Goal: Information Seeking & Learning: Compare options

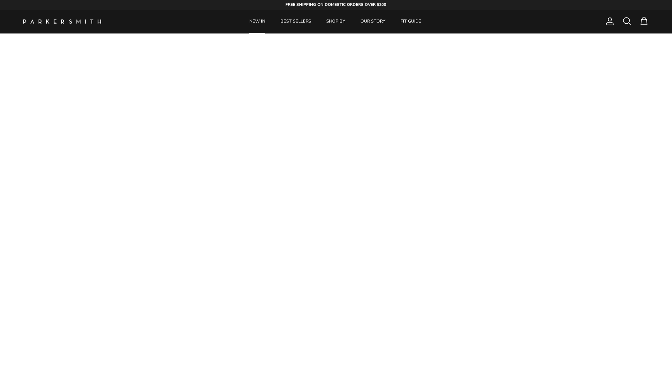
click at [266, 20] on link "NEW IN" at bounding box center [257, 22] width 30 height 24
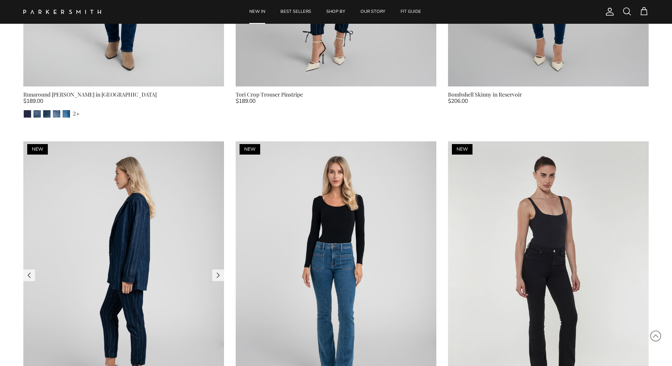
scroll to position [2523, 0]
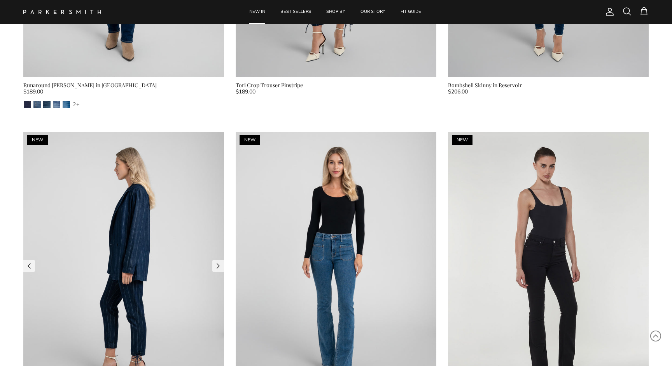
click at [200, 212] on img at bounding box center [123, 266] width 201 height 268
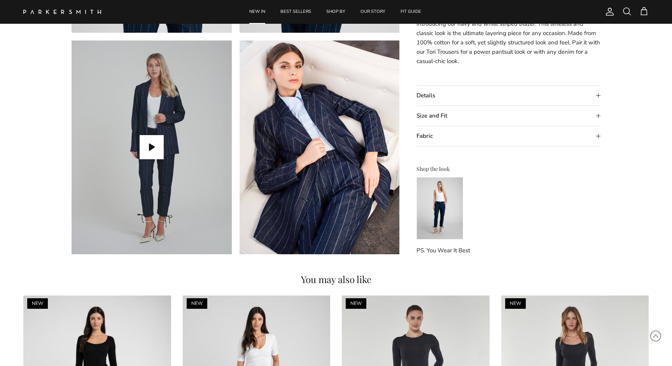
scroll to position [704, 0]
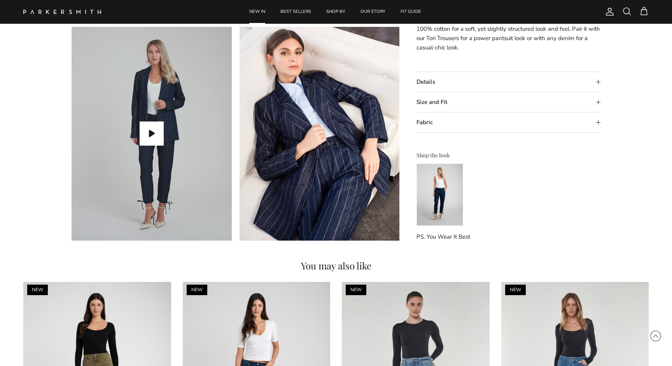
click at [435, 206] on img at bounding box center [440, 194] width 47 height 62
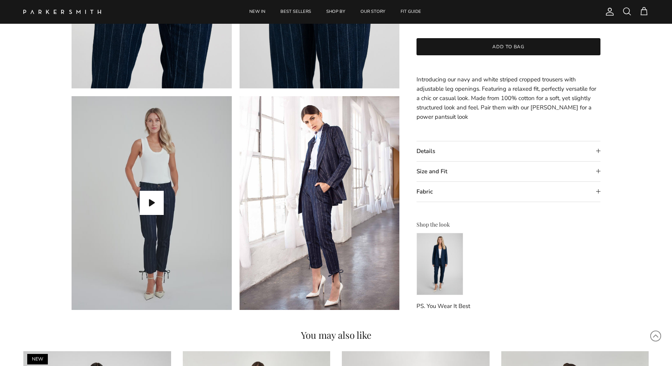
scroll to position [649, 0]
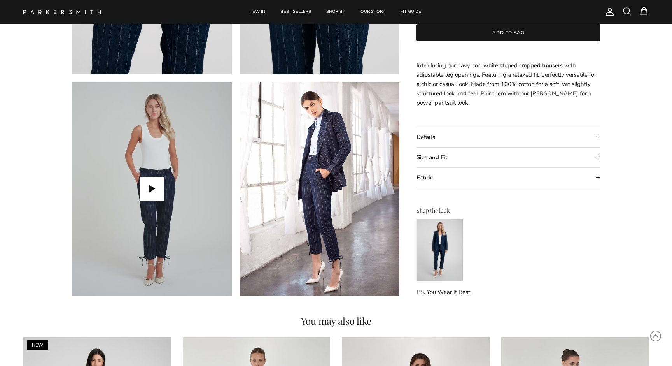
click at [436, 227] on img at bounding box center [440, 250] width 47 height 62
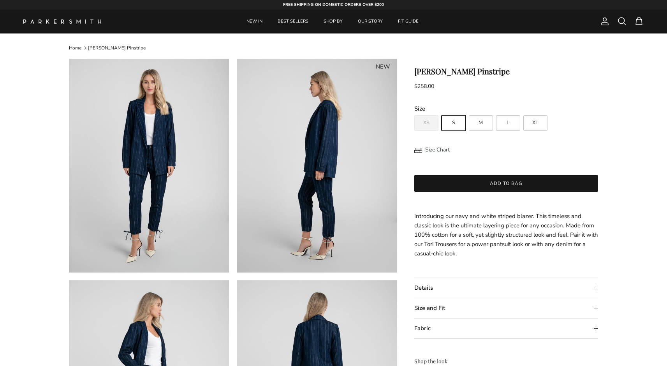
click at [618, 21] on span at bounding box center [621, 20] width 9 height 9
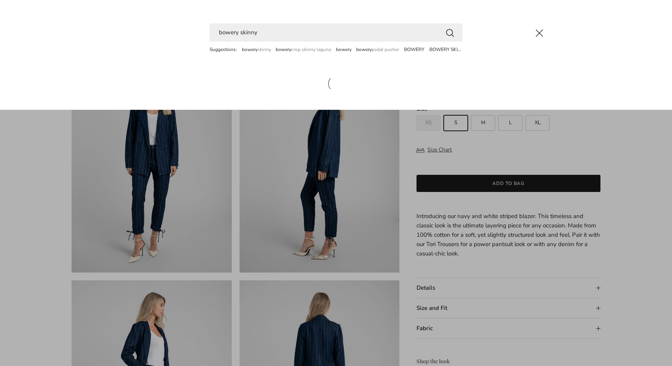
type input "bowery skinny"
click at [450, 32] on button "Search" at bounding box center [450, 33] width 9 height 10
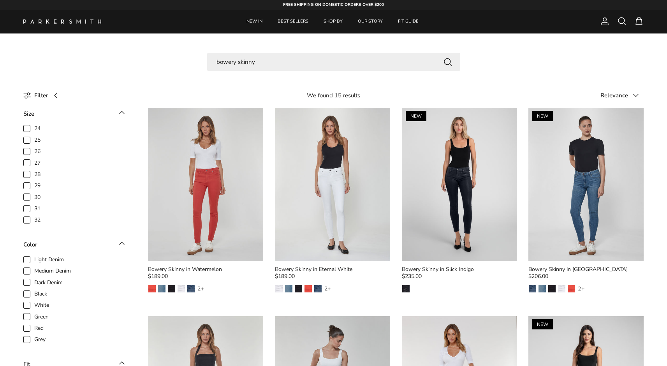
scroll to position [0, 0]
click at [382, 60] on input "bowery skinny" at bounding box center [333, 62] width 253 height 18
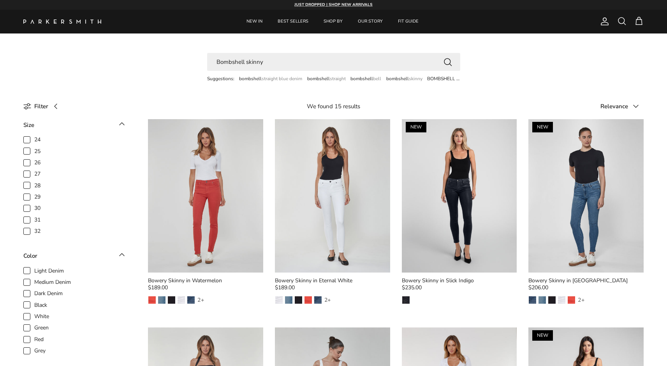
type input "Bombshell skinny"
click at [447, 61] on button "Search" at bounding box center [447, 62] width 9 height 10
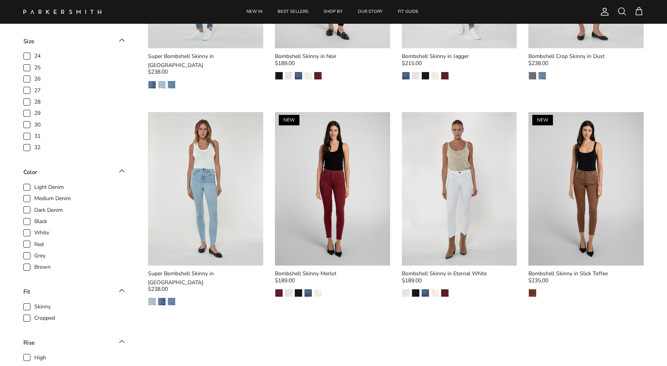
scroll to position [249, 0]
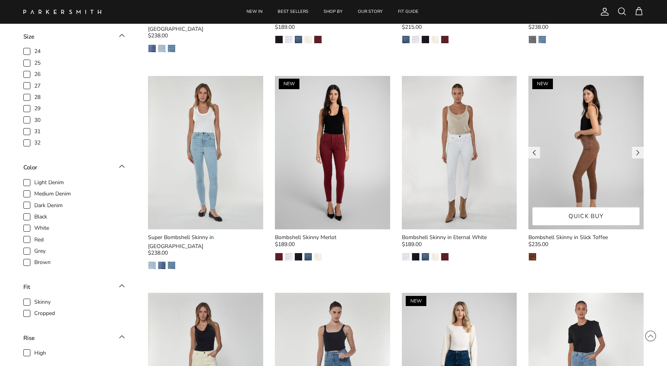
click at [627, 102] on img at bounding box center [585, 152] width 115 height 153
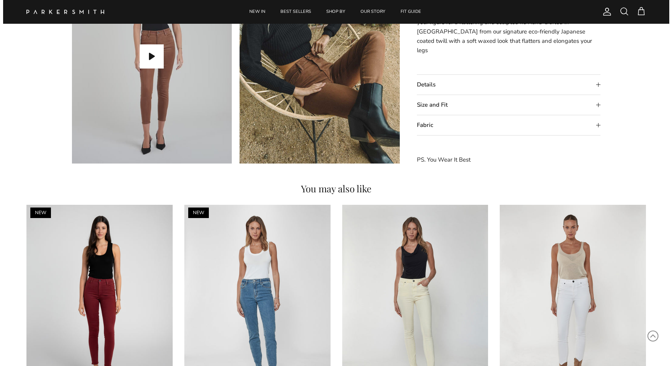
scroll to position [785, 0]
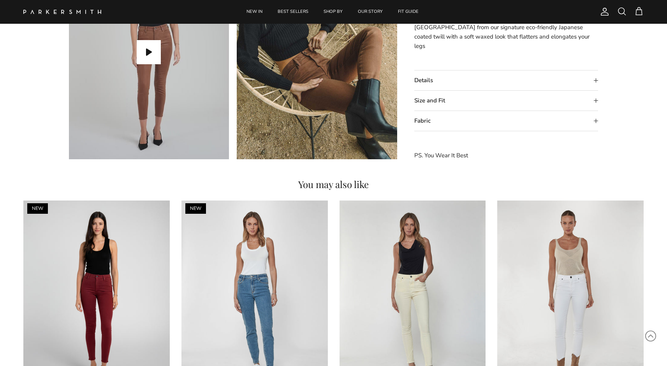
click at [472, 99] on summary "Size and Fit" at bounding box center [506, 101] width 184 height 20
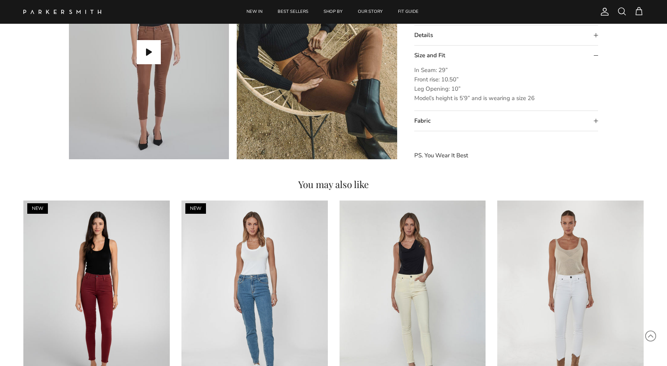
click at [621, 8] on span at bounding box center [621, 11] width 9 height 9
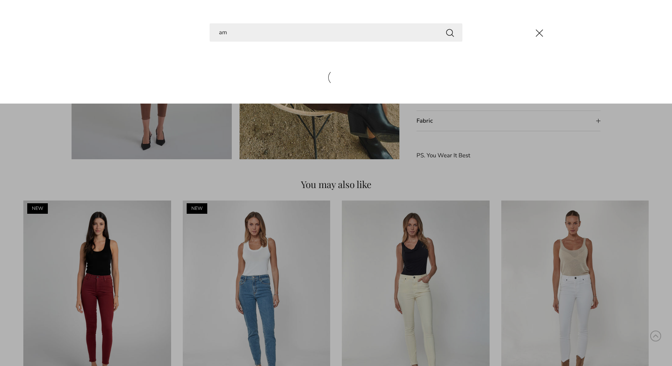
type input "a"
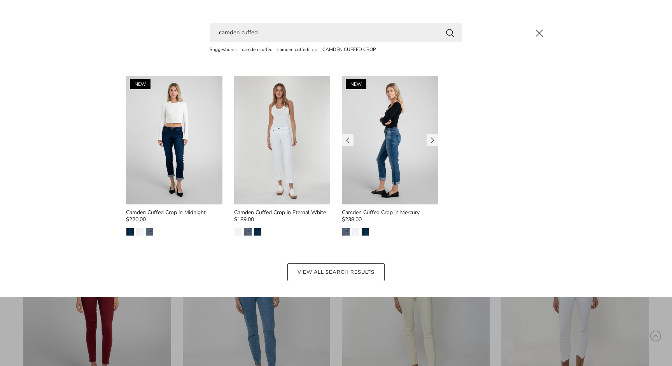
type input "camden cuffed"
click at [374, 116] on img at bounding box center [390, 140] width 96 height 128
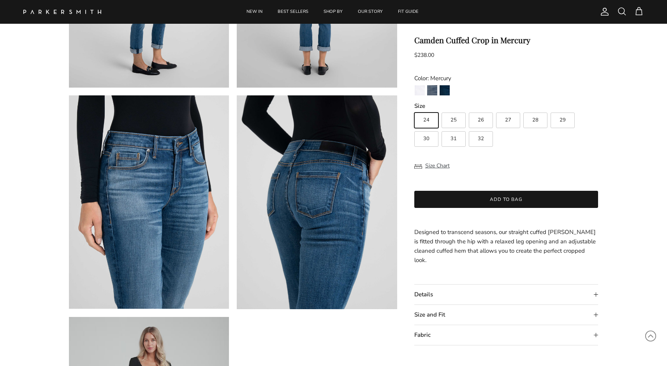
scroll to position [494, 0]
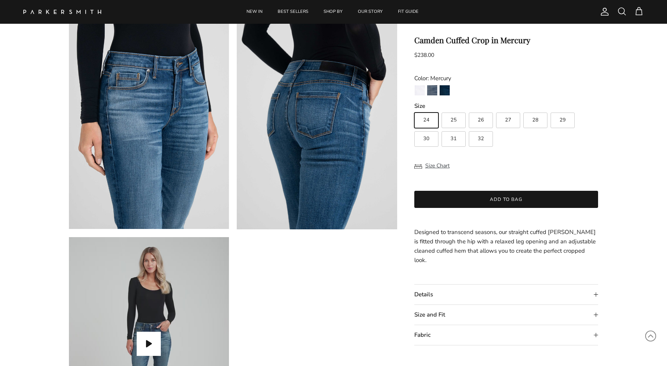
click at [450, 284] on summary "Details" at bounding box center [506, 294] width 184 height 20
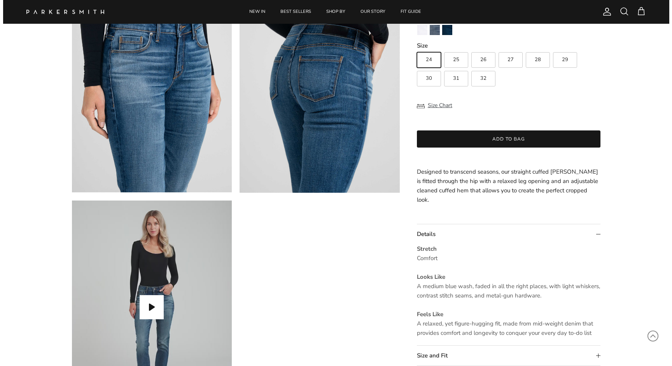
scroll to position [474, 0]
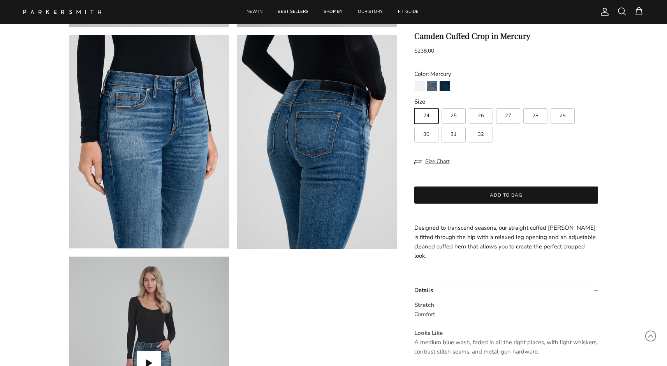
click at [620, 11] on span at bounding box center [621, 11] width 9 height 9
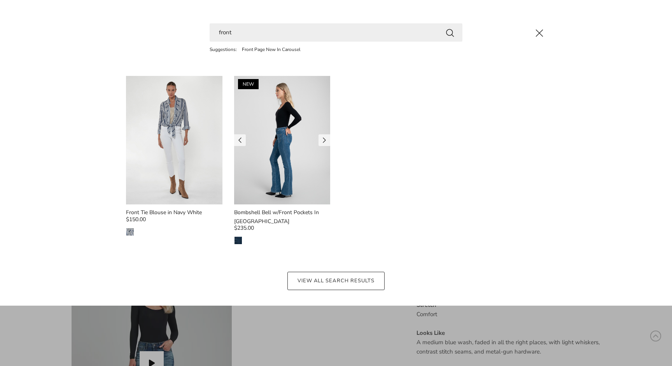
type input "front"
click at [265, 141] on img at bounding box center [282, 140] width 96 height 128
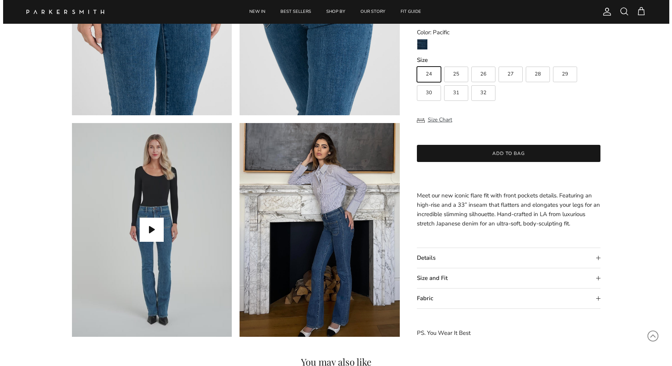
scroll to position [672, 0]
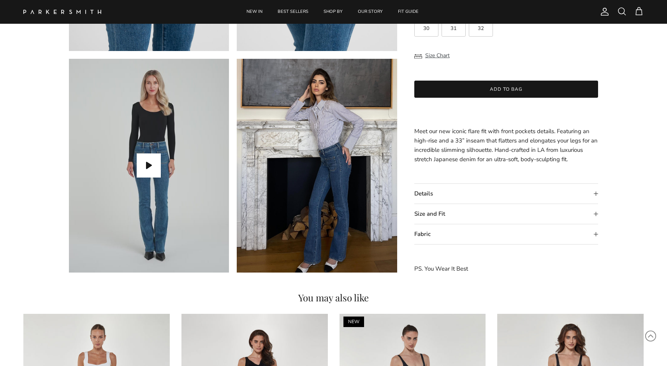
click at [621, 13] on span at bounding box center [621, 11] width 9 height 9
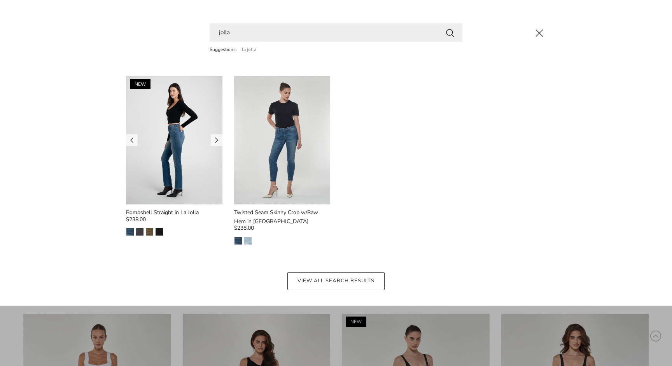
type input "jolla"
click at [163, 121] on img at bounding box center [174, 140] width 96 height 128
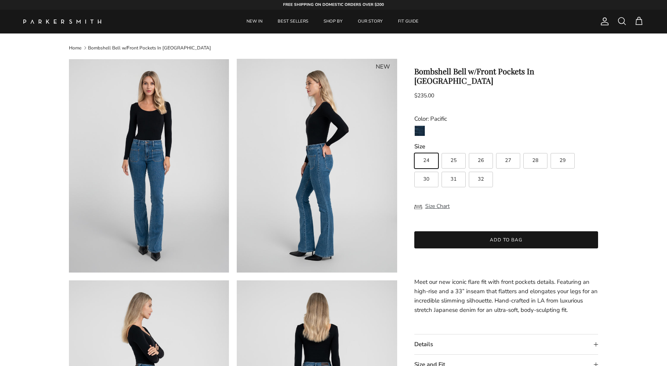
click at [618, 22] on span at bounding box center [621, 20] width 9 height 9
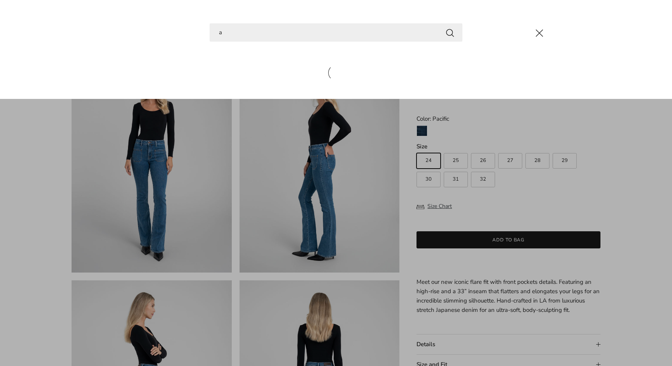
type input "a"
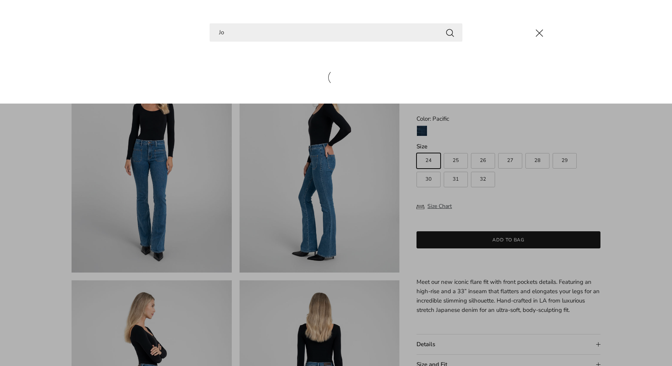
type input "J"
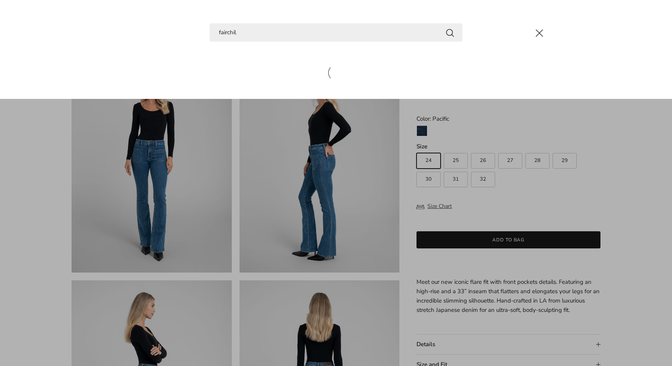
type input "fairchil"
click at [450, 32] on button "Search" at bounding box center [450, 33] width 9 height 10
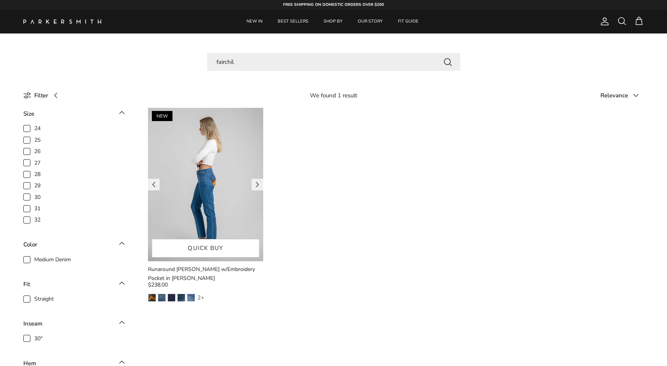
click at [229, 188] on img at bounding box center [205, 184] width 115 height 153
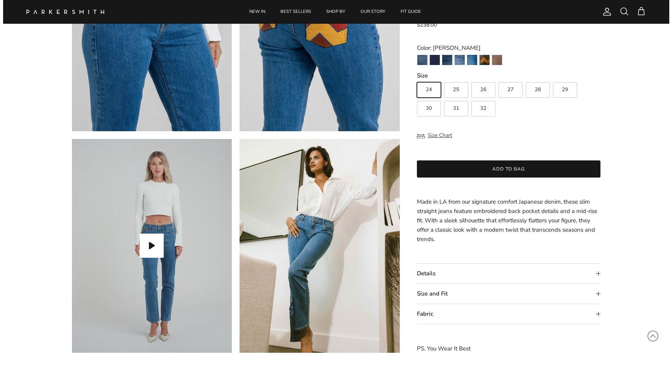
scroll to position [600, 0]
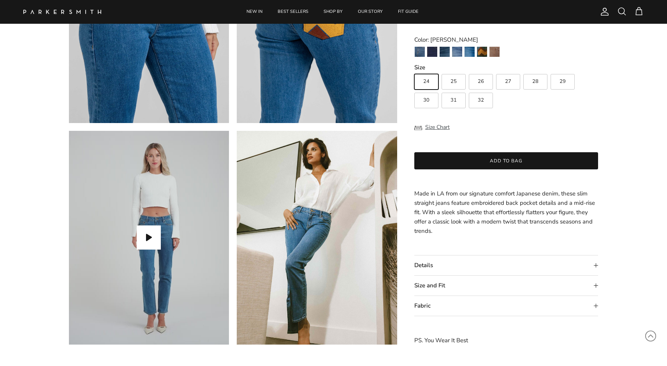
click at [481, 286] on summary "Size and Fit" at bounding box center [506, 286] width 184 height 20
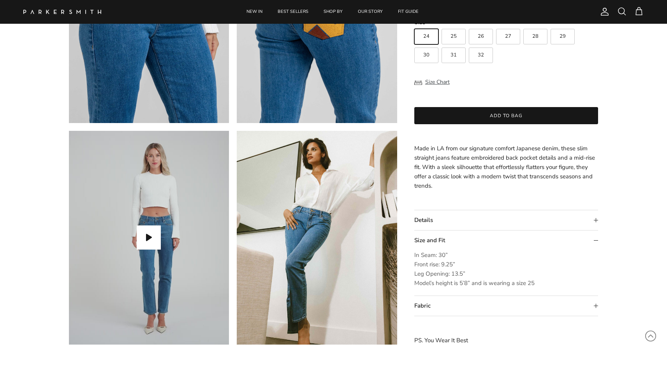
click at [623, 14] on span at bounding box center [621, 11] width 9 height 9
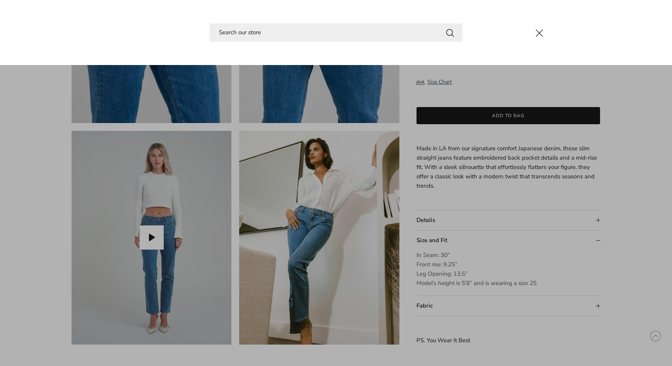
click at [272, 35] on input "Search" at bounding box center [336, 32] width 253 height 18
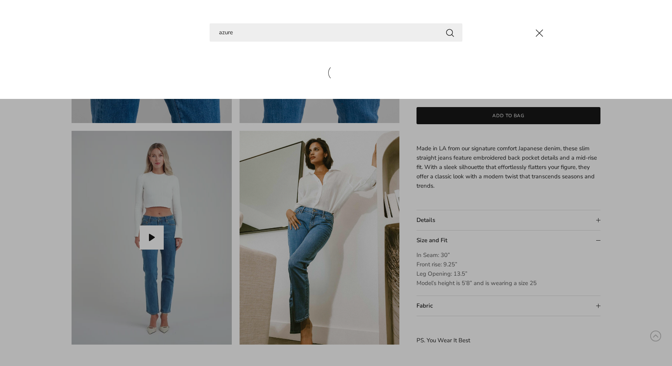
type input "azure"
click at [450, 32] on button "Search" at bounding box center [450, 33] width 9 height 10
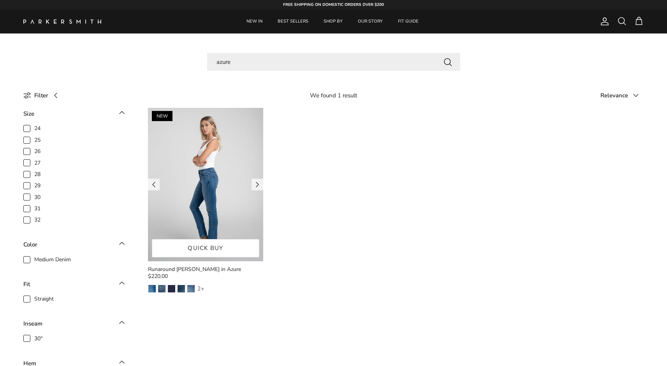
click at [191, 192] on img at bounding box center [205, 184] width 115 height 153
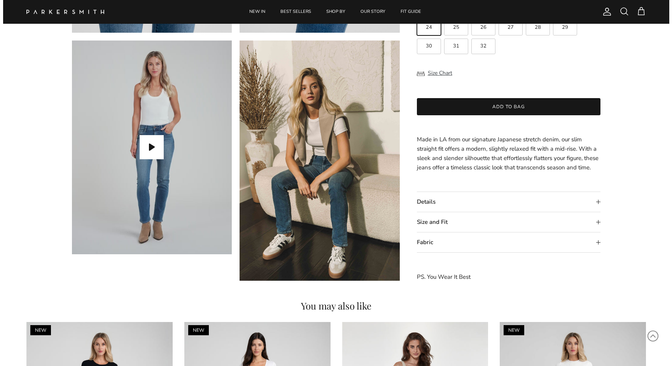
scroll to position [692, 0]
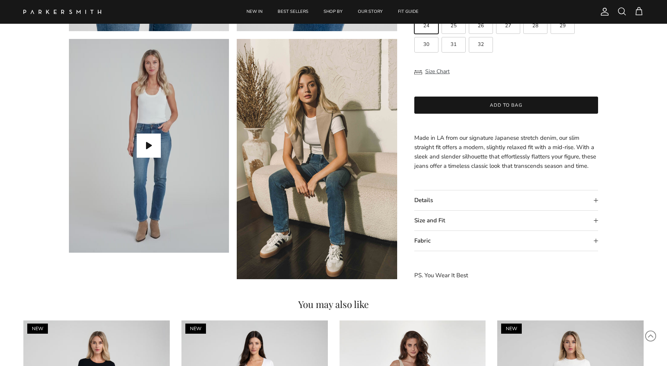
click at [624, 10] on span at bounding box center [621, 11] width 9 height 9
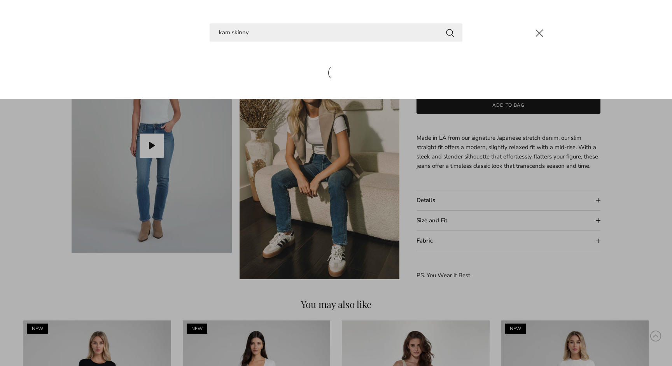
type input "kam skinny"
click at [450, 32] on button "Search" at bounding box center [450, 33] width 9 height 10
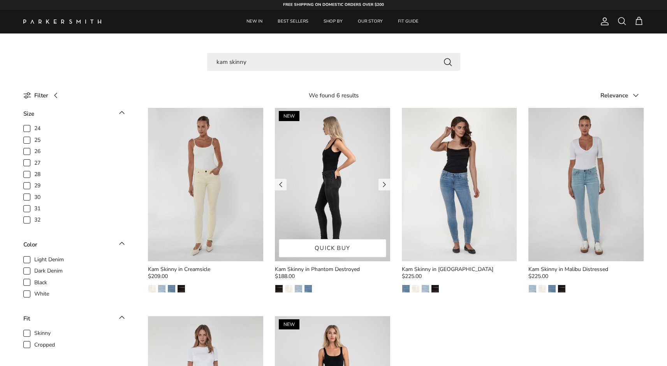
click at [331, 174] on img at bounding box center [332, 184] width 115 height 153
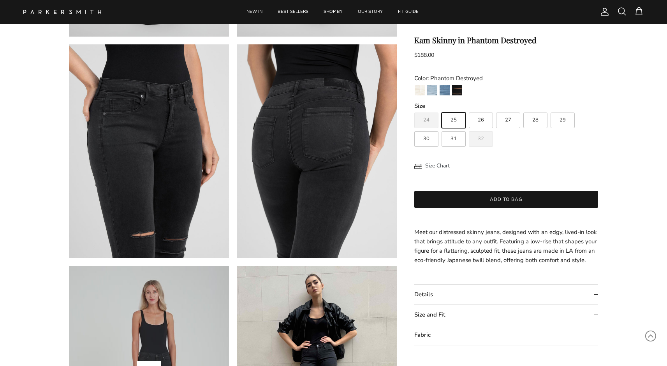
scroll to position [489, 0]
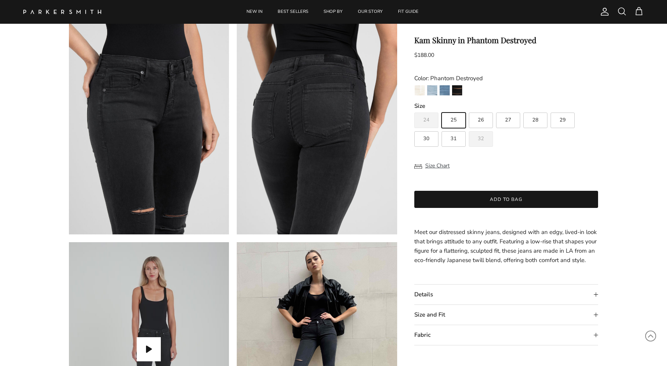
click at [442, 327] on summary "Fabric" at bounding box center [506, 335] width 184 height 20
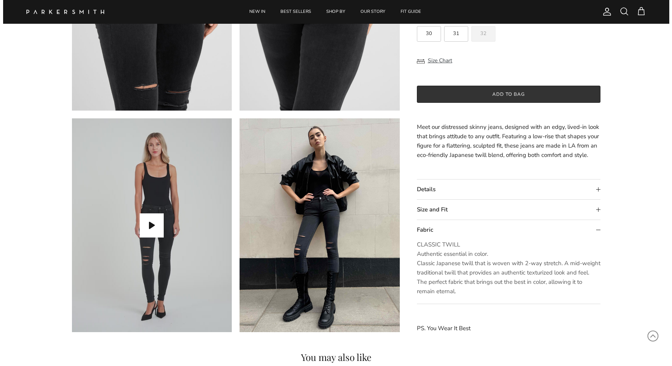
scroll to position [621, 0]
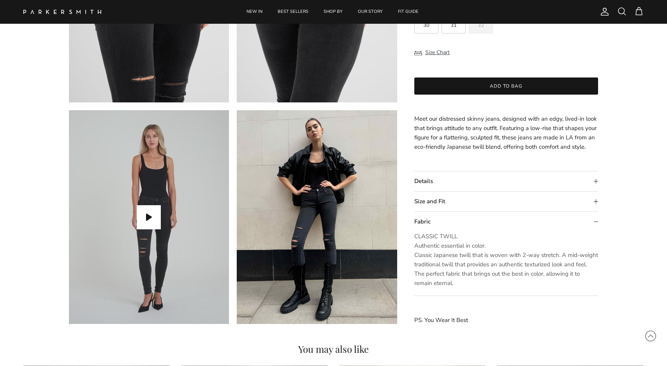
click at [623, 11] on span at bounding box center [621, 11] width 9 height 9
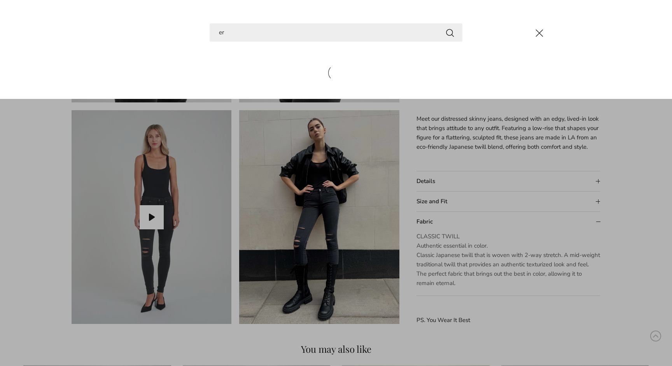
type input "e"
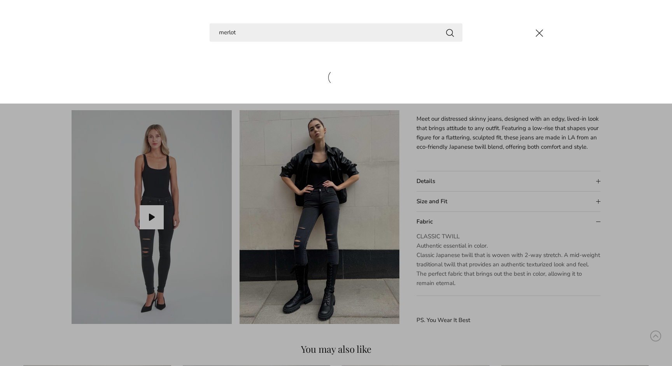
type input "merlot"
click at [450, 32] on button "Search" at bounding box center [450, 33] width 9 height 10
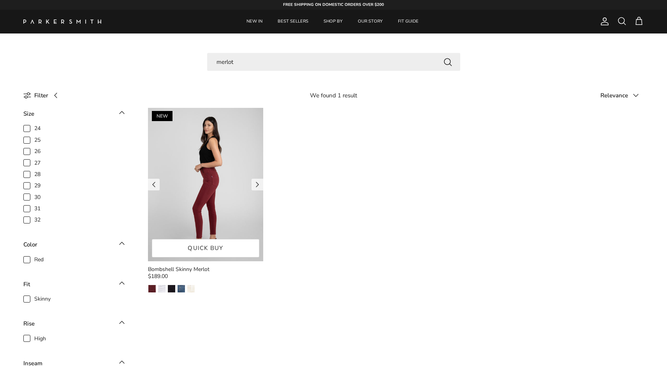
click at [220, 167] on img at bounding box center [205, 184] width 115 height 153
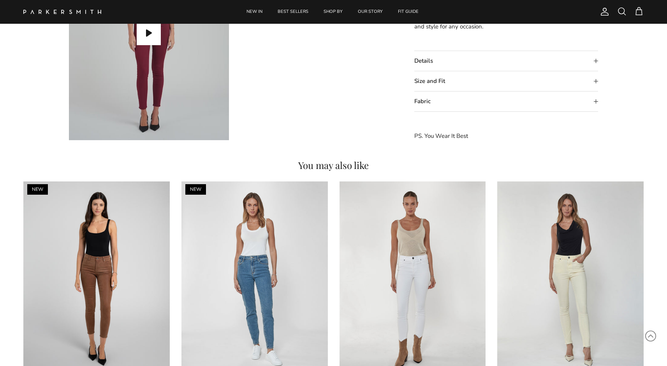
scroll to position [577, 0]
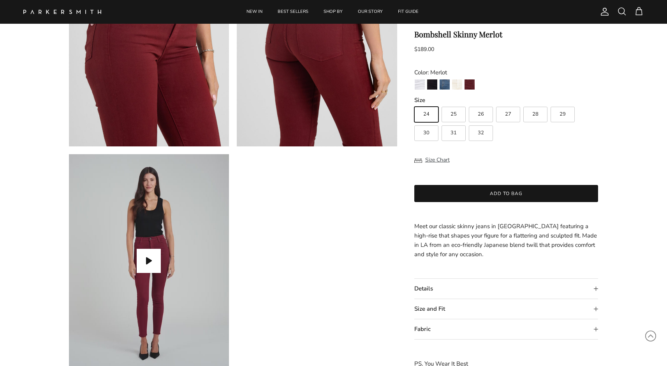
click at [430, 326] on summary "Fabric" at bounding box center [506, 329] width 184 height 20
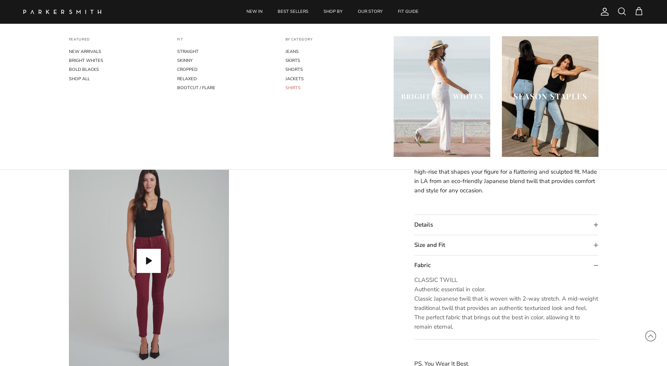
click at [295, 87] on link "SHIRTS" at bounding box center [333, 87] width 96 height 9
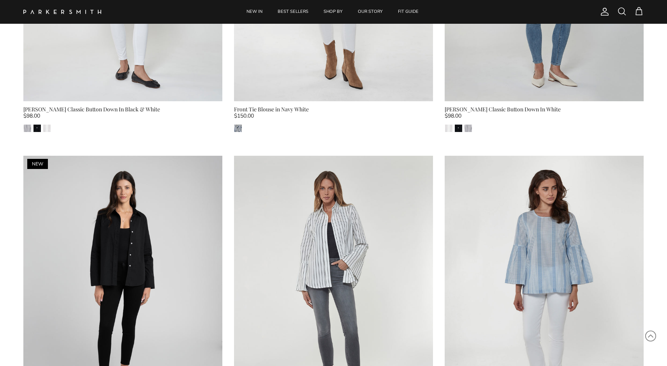
scroll to position [479, 0]
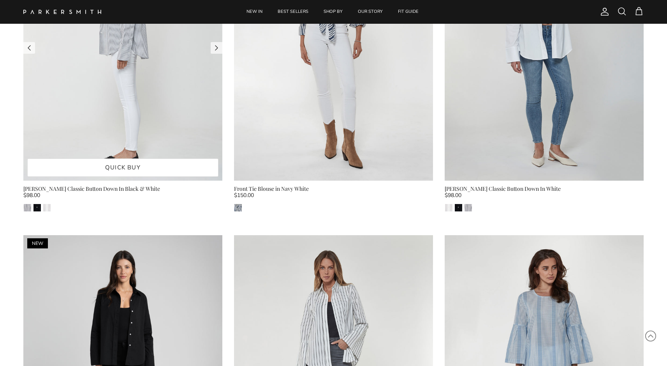
click at [147, 131] on img at bounding box center [122, 47] width 199 height 265
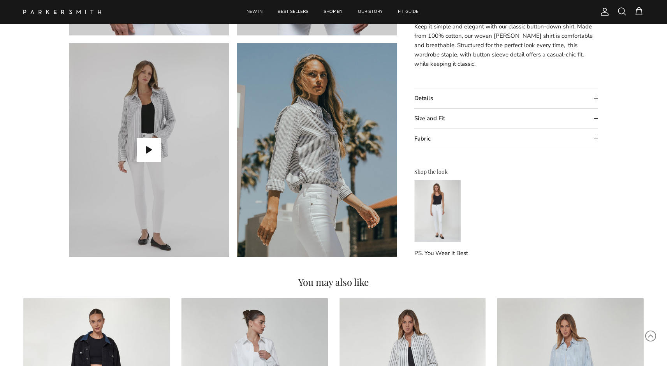
scroll to position [814, 0]
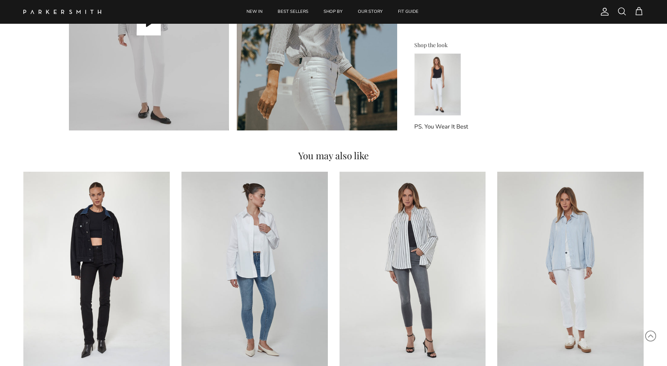
click at [437, 82] on img at bounding box center [437, 84] width 47 height 62
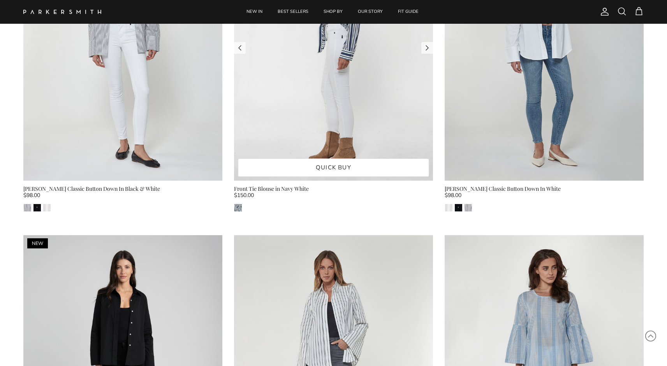
scroll to position [468, 0]
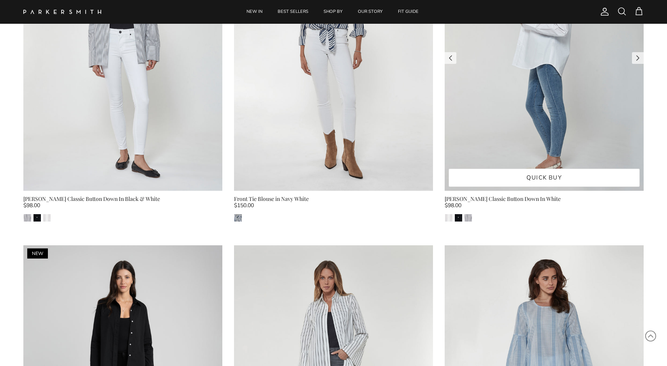
click at [504, 90] on img at bounding box center [543, 57] width 199 height 265
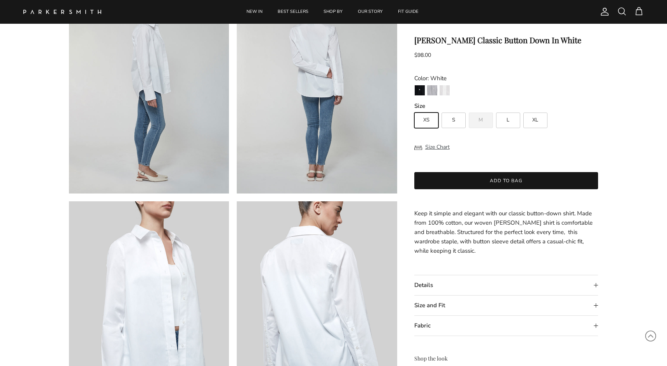
scroll to position [403, 0]
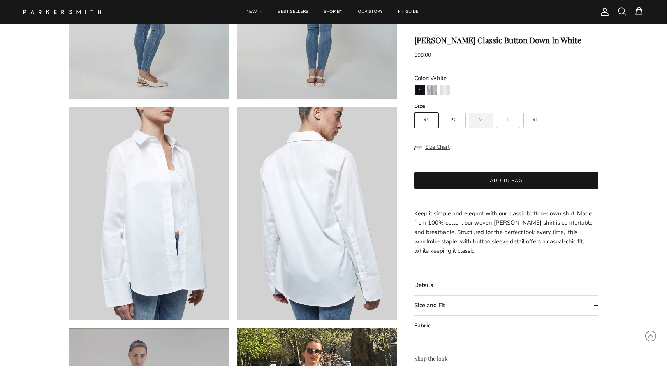
click at [440, 326] on summary "Fabric" at bounding box center [506, 326] width 184 height 20
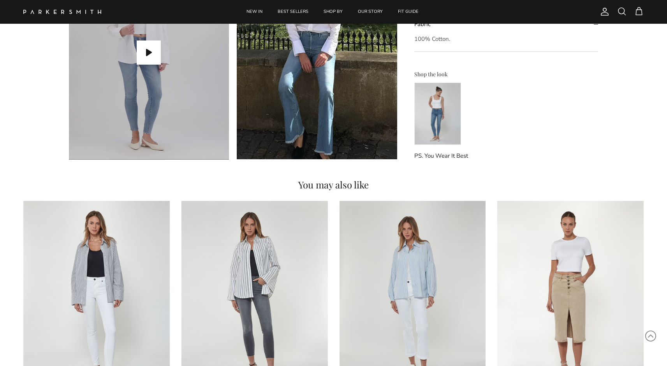
click at [426, 125] on img at bounding box center [437, 113] width 47 height 62
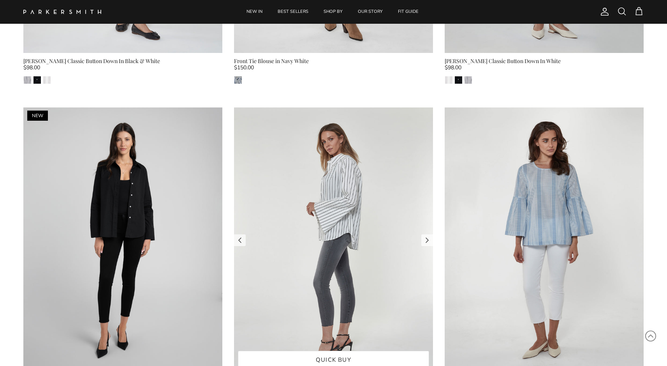
scroll to position [662, 0]
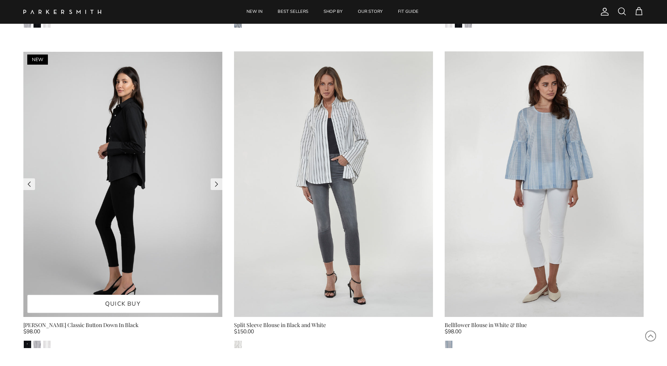
click at [160, 187] on img at bounding box center [122, 183] width 199 height 265
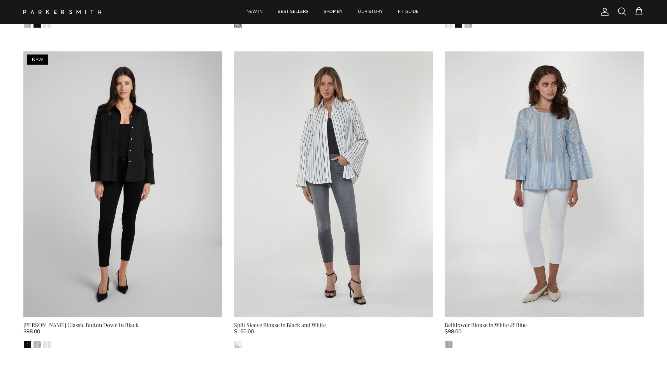
scroll to position [662, 0]
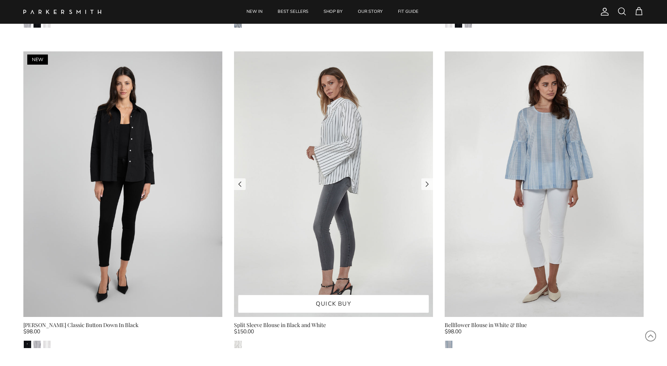
click at [309, 133] on img at bounding box center [333, 183] width 199 height 265
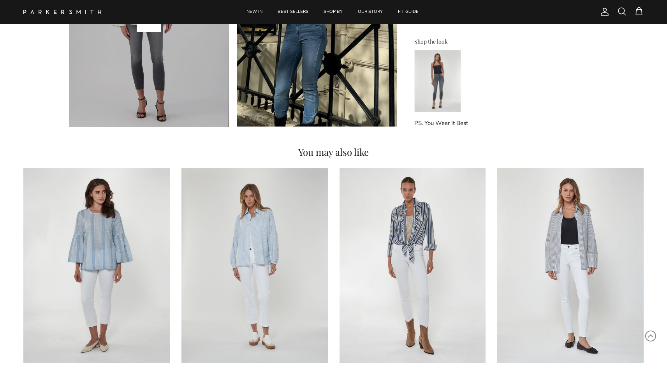
scroll to position [253, 0]
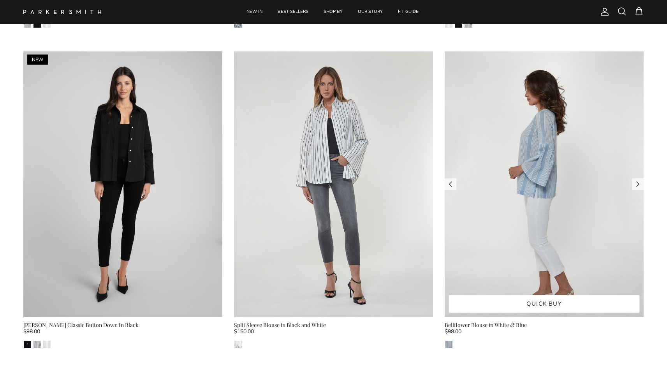
scroll to position [662, 0]
click at [524, 195] on img at bounding box center [543, 183] width 199 height 265
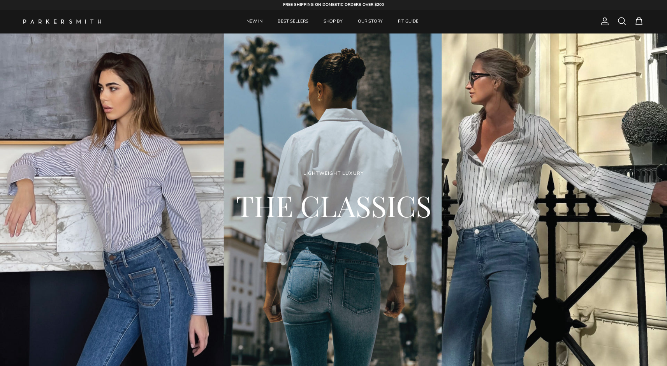
scroll to position [662, 0]
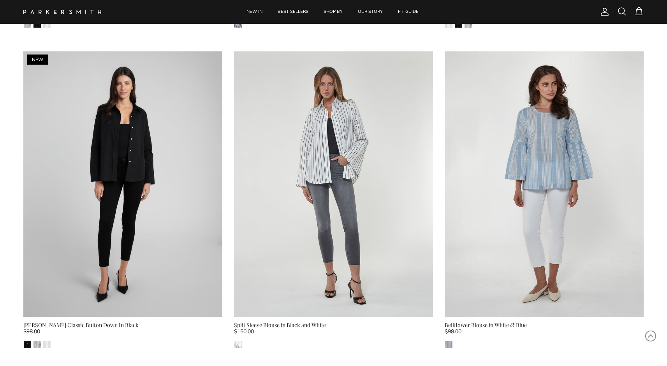
click at [58, 10] on img at bounding box center [62, 12] width 78 height 4
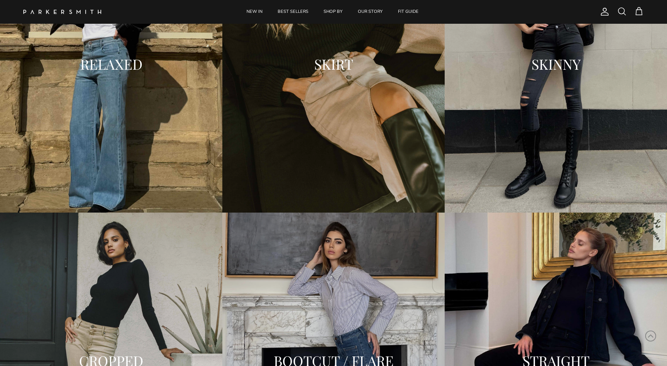
scroll to position [1151, 0]
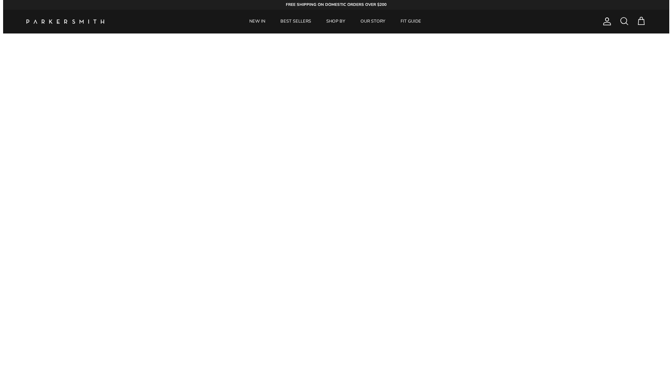
scroll to position [1151, 0]
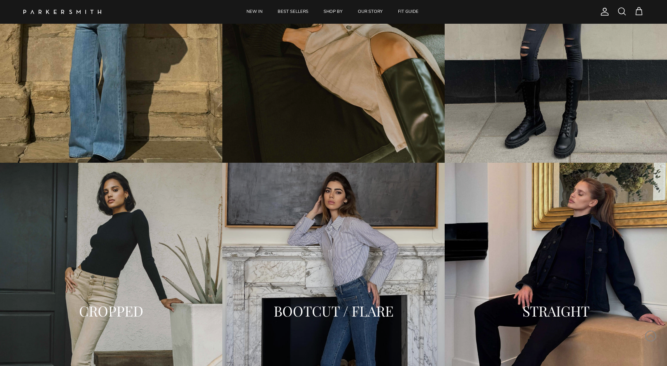
click at [619, 12] on span at bounding box center [621, 11] width 9 height 9
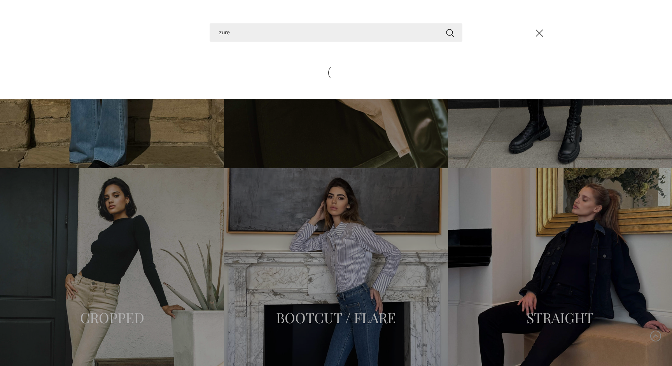
type input "zure"
click at [450, 32] on button "Search" at bounding box center [450, 33] width 9 height 10
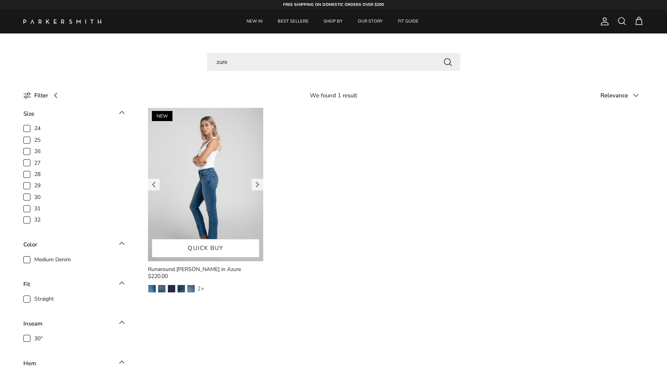
click at [232, 157] on img at bounding box center [205, 184] width 115 height 153
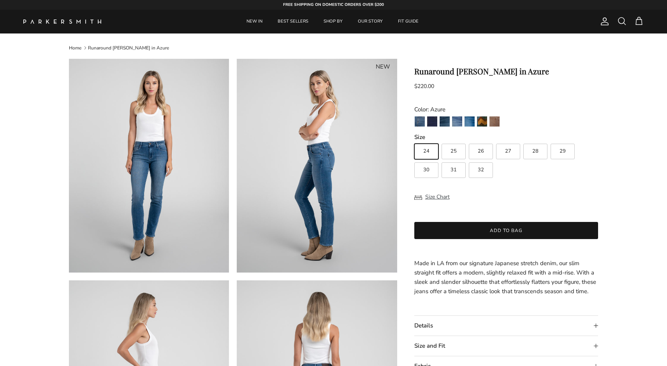
click at [57, 22] on img at bounding box center [62, 21] width 78 height 4
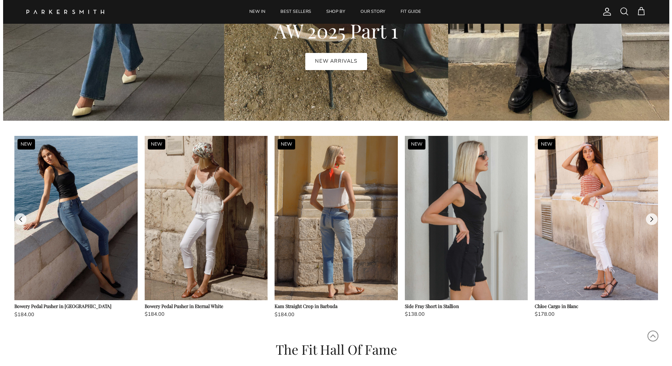
scroll to position [643, 0]
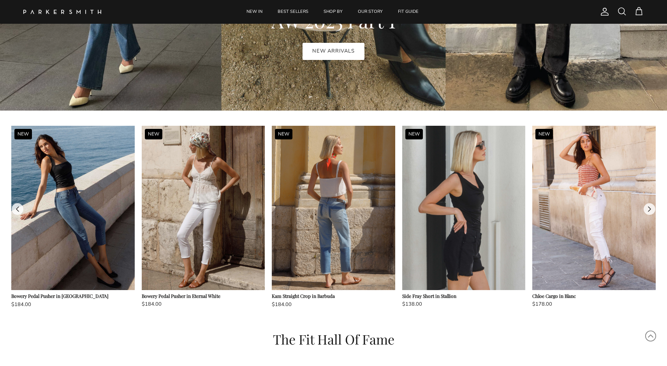
click at [652, 204] on button at bounding box center [649, 209] width 12 height 12
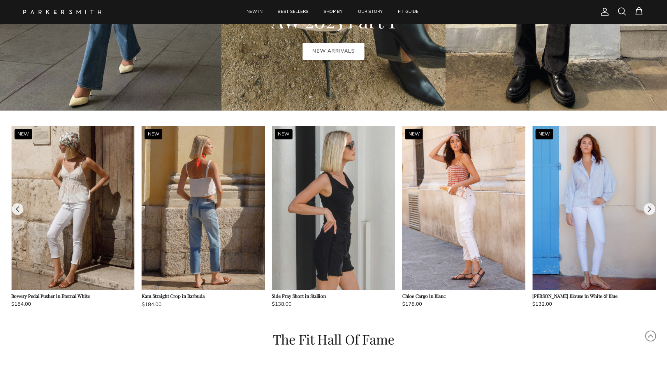
click at [652, 204] on button at bounding box center [649, 209] width 12 height 12
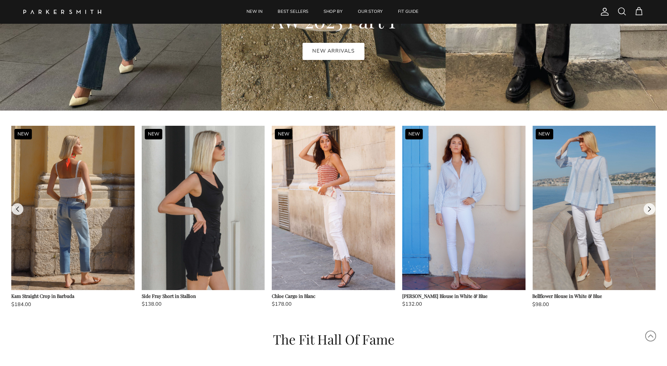
click at [652, 204] on button at bounding box center [649, 209] width 12 height 12
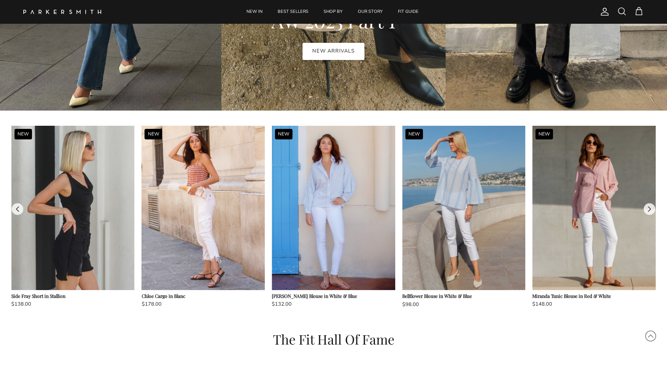
click at [652, 204] on button at bounding box center [649, 209] width 12 height 12
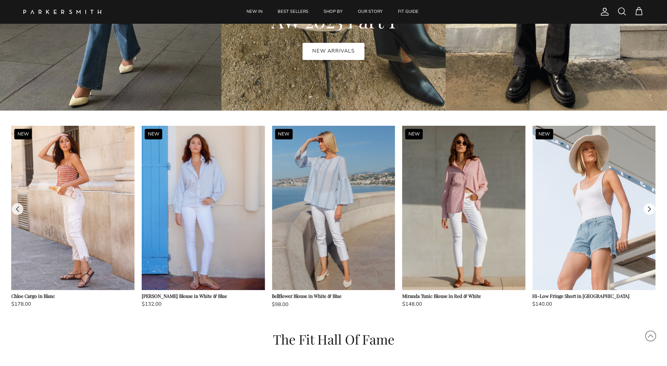
click at [652, 204] on button at bounding box center [649, 209] width 12 height 12
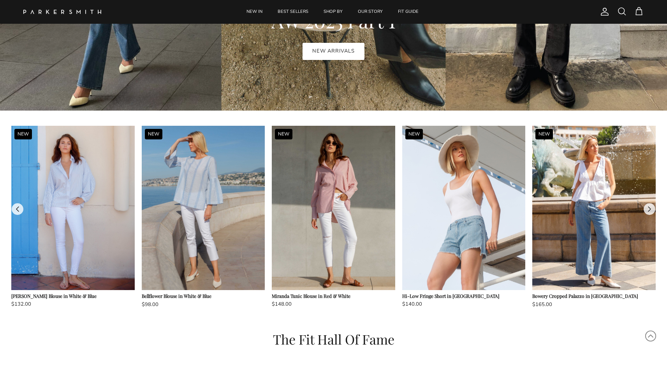
click at [652, 204] on button at bounding box center [649, 209] width 12 height 12
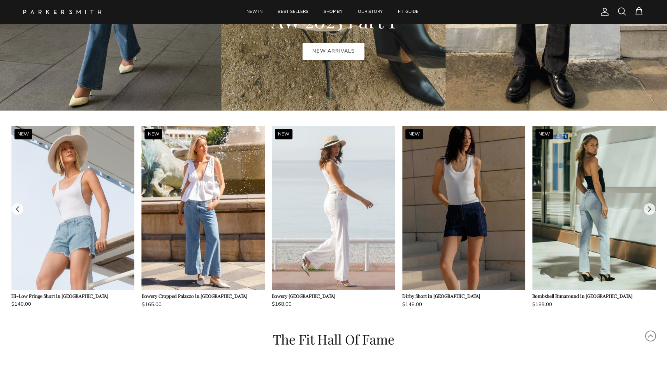
click at [652, 204] on button at bounding box center [649, 209] width 12 height 12
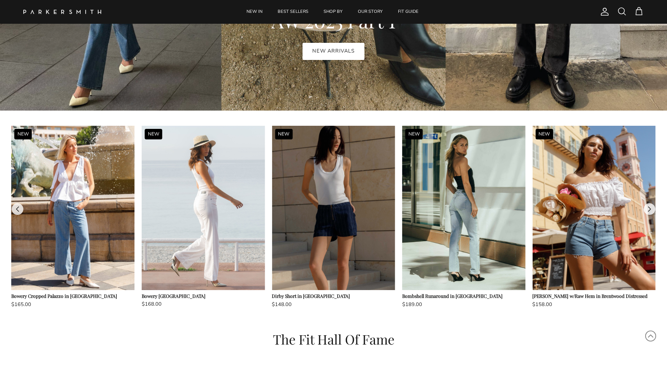
click at [652, 204] on button at bounding box center [649, 209] width 12 height 12
click at [21, 209] on button at bounding box center [18, 209] width 12 height 12
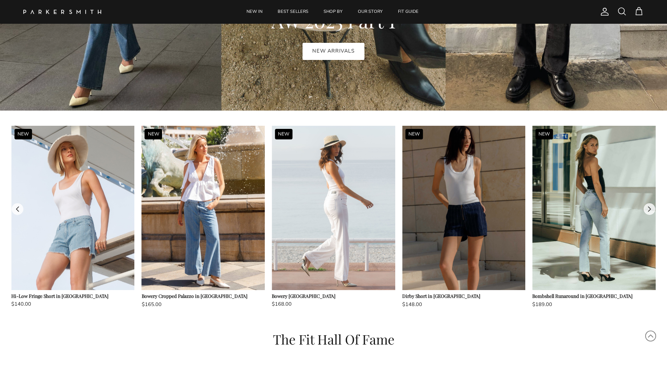
click at [16, 208] on button at bounding box center [18, 209] width 12 height 12
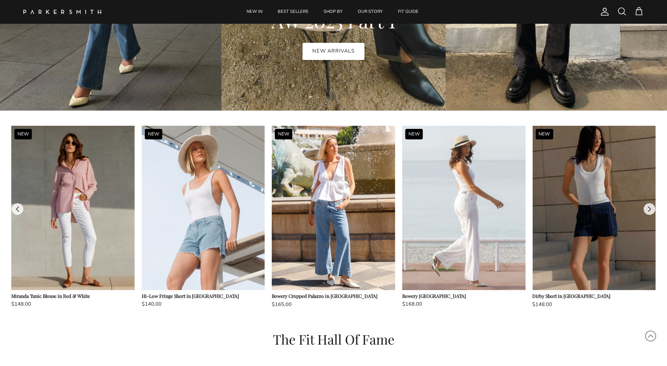
click at [17, 210] on button at bounding box center [18, 209] width 12 height 12
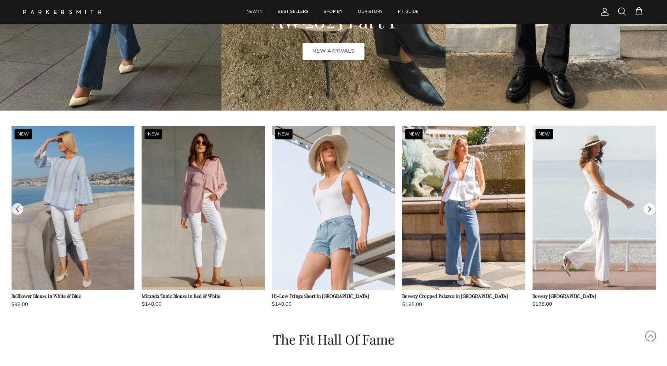
click at [17, 210] on button at bounding box center [18, 209] width 12 height 12
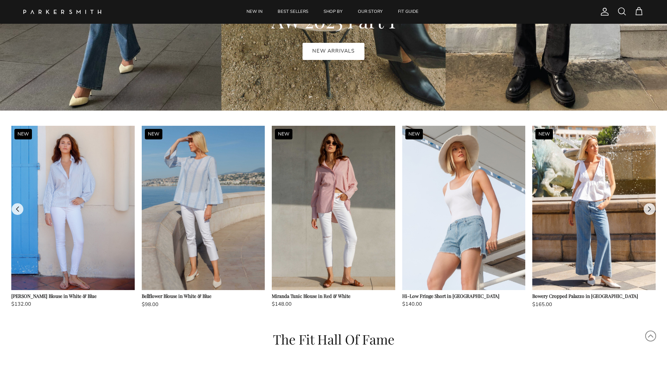
click at [17, 210] on button at bounding box center [18, 209] width 12 height 12
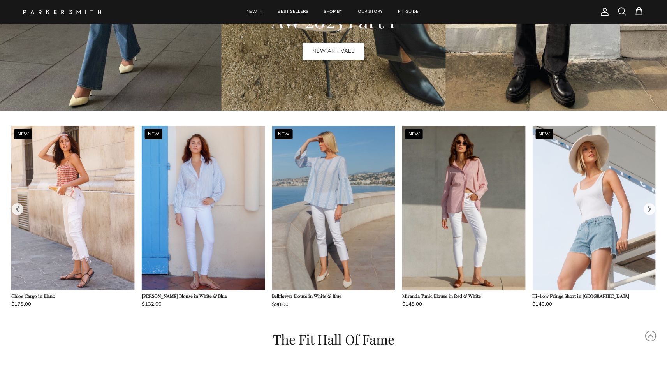
click at [17, 210] on button at bounding box center [18, 209] width 12 height 12
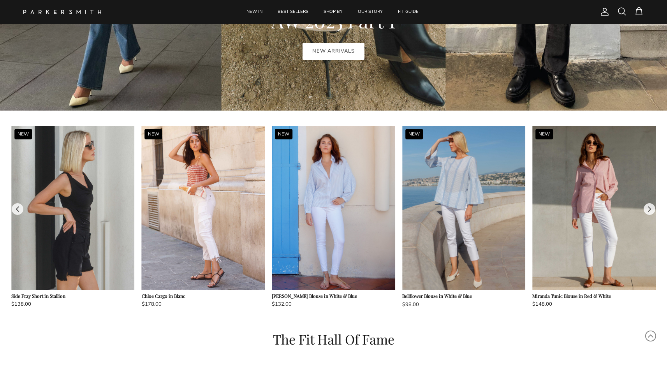
click at [17, 210] on button at bounding box center [18, 209] width 12 height 12
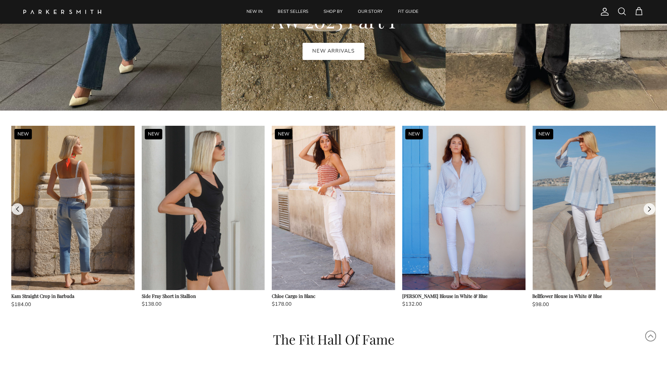
click at [17, 210] on button at bounding box center [18, 209] width 12 height 12
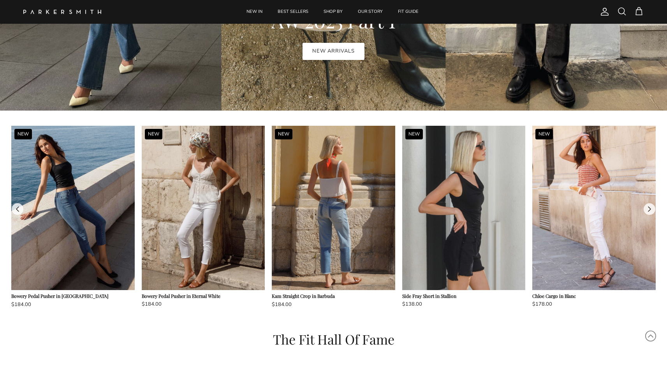
click at [17, 210] on button at bounding box center [18, 209] width 12 height 12
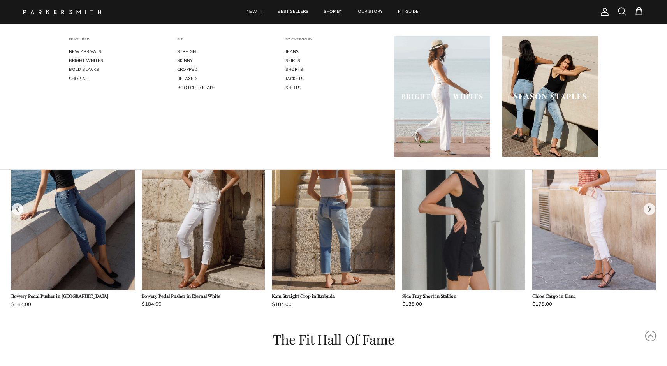
click at [624, 10] on span at bounding box center [621, 11] width 9 height 9
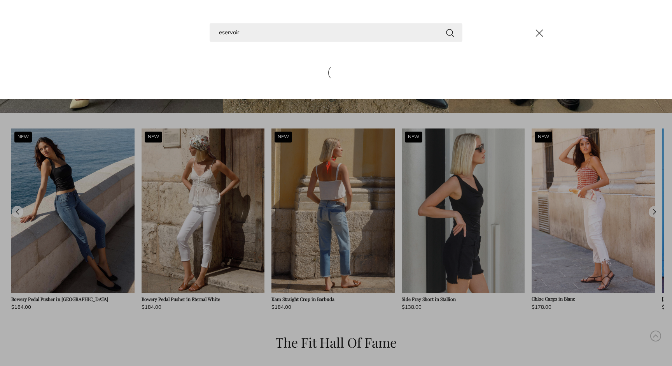
type input "eservoir"
click at [450, 32] on button "Search" at bounding box center [450, 33] width 9 height 10
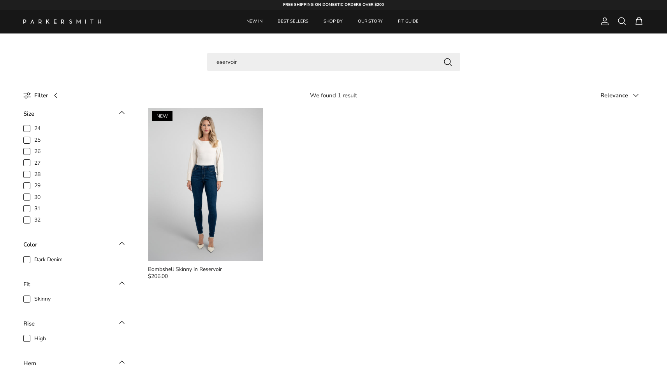
click at [58, 21] on img at bounding box center [62, 21] width 78 height 4
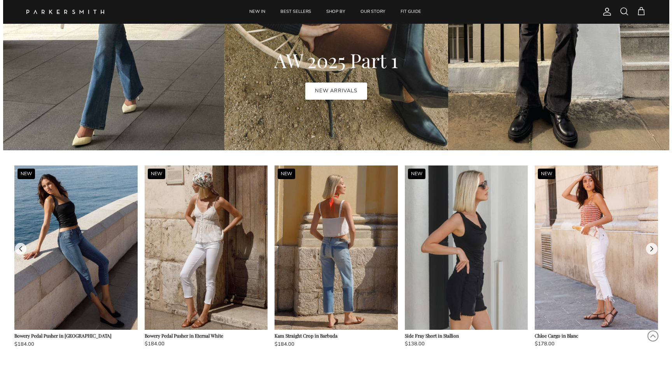
scroll to position [604, 0]
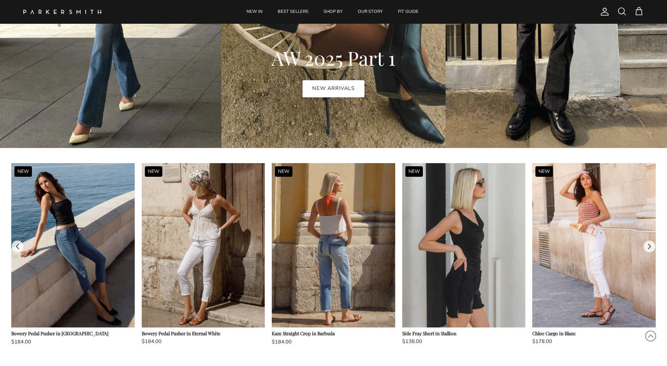
click at [621, 12] on span at bounding box center [621, 11] width 9 height 9
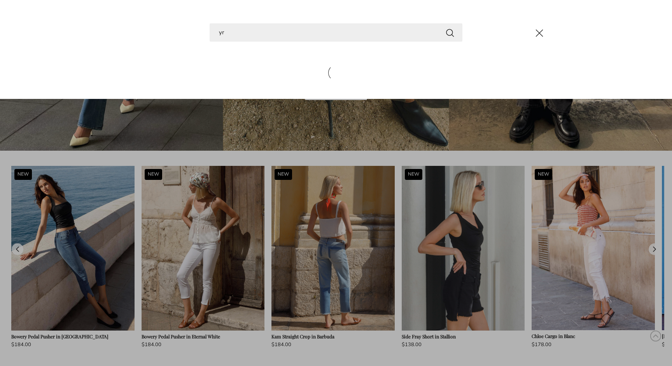
type input "y"
type input "byron"
click at [450, 32] on button "Search" at bounding box center [450, 33] width 9 height 10
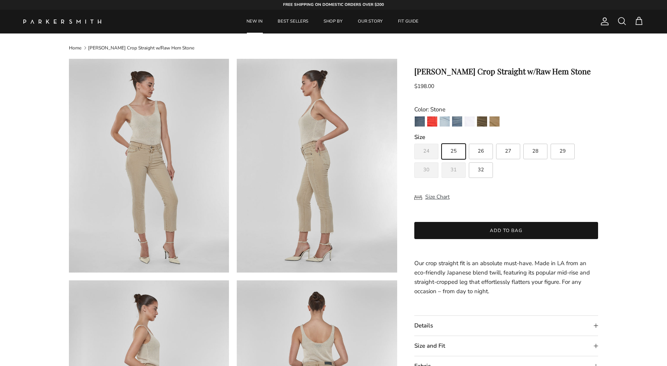
click at [260, 23] on link "NEW IN" at bounding box center [254, 22] width 30 height 24
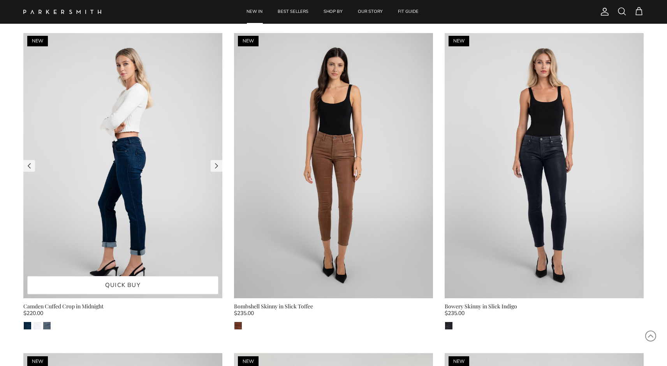
scroll to position [1001, 0]
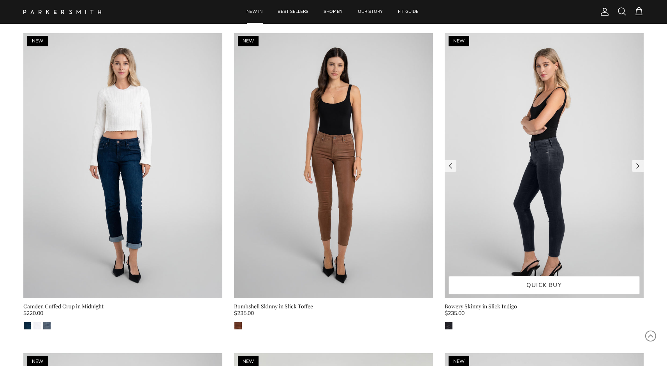
click at [531, 135] on img at bounding box center [543, 165] width 199 height 265
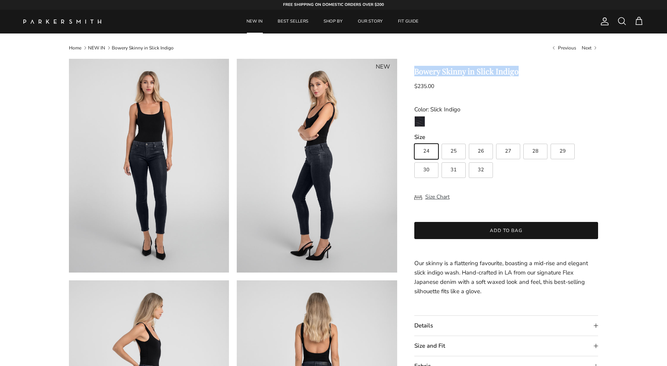
drag, startPoint x: 415, startPoint y: 70, endPoint x: 531, endPoint y: 71, distance: 116.3
click at [531, 71] on h1 "Bowery Skinny in Slick Indigo" at bounding box center [506, 71] width 184 height 9
copy h1 "Bowery Skinny in Slick Indigo"
click at [96, 47] on link "NEW IN" at bounding box center [96, 48] width 17 height 6
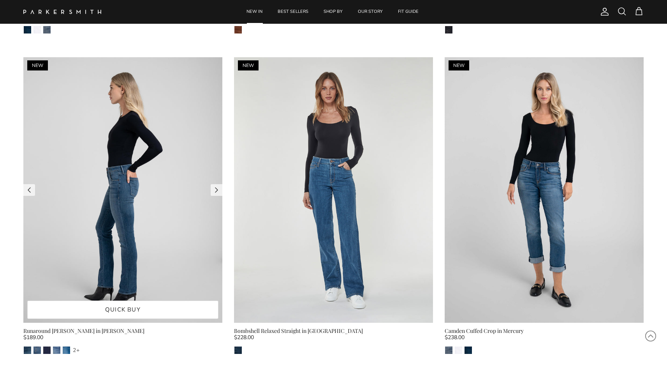
scroll to position [1302, 0]
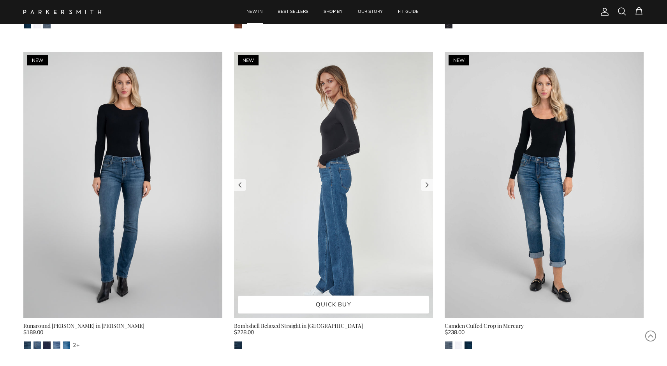
click at [314, 191] on img at bounding box center [333, 184] width 199 height 265
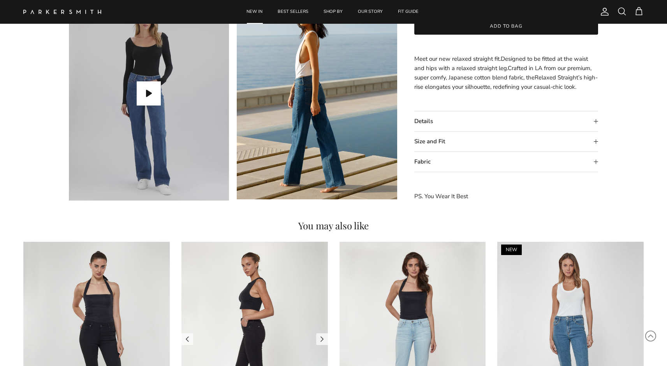
scroll to position [672, 0]
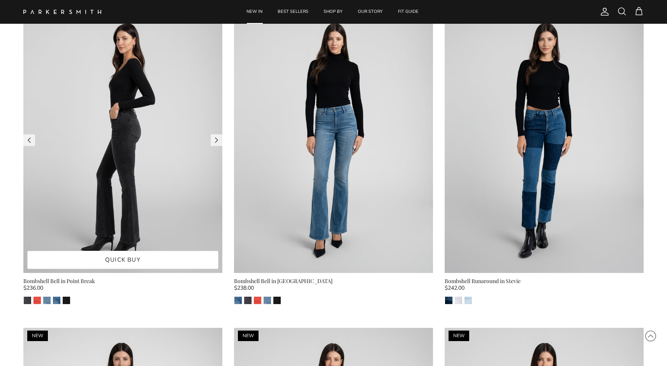
scroll to position [1700, 0]
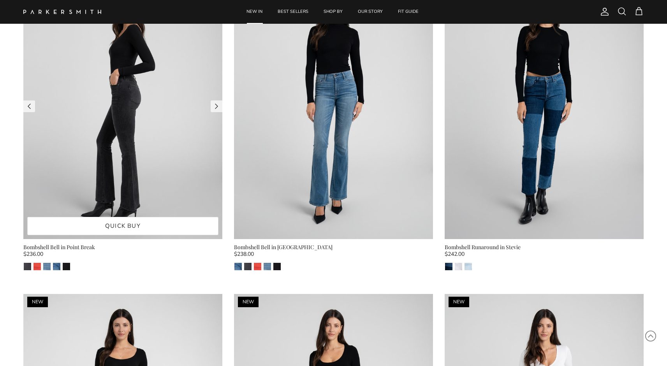
click at [174, 184] on img at bounding box center [122, 106] width 199 height 265
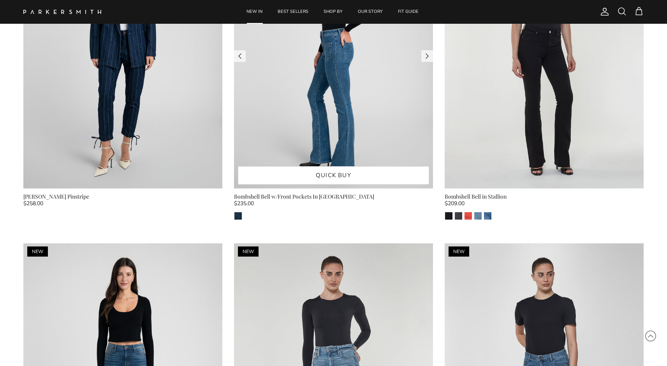
scroll to position [2712, 0]
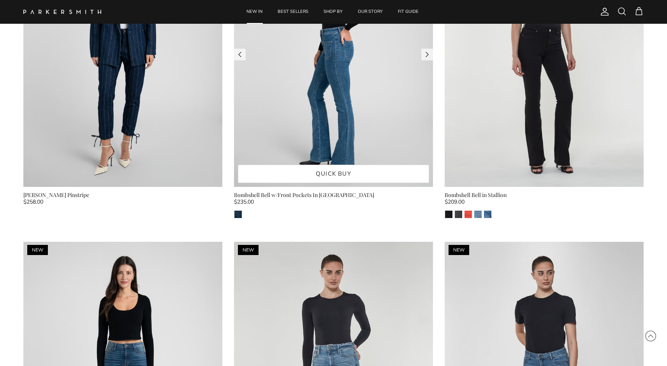
click at [304, 92] on img at bounding box center [333, 54] width 199 height 265
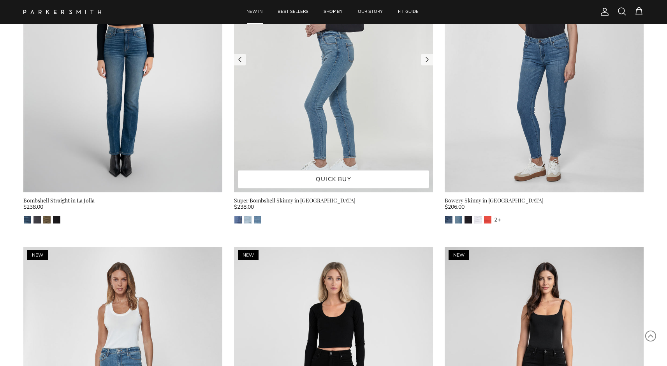
scroll to position [3032, 0]
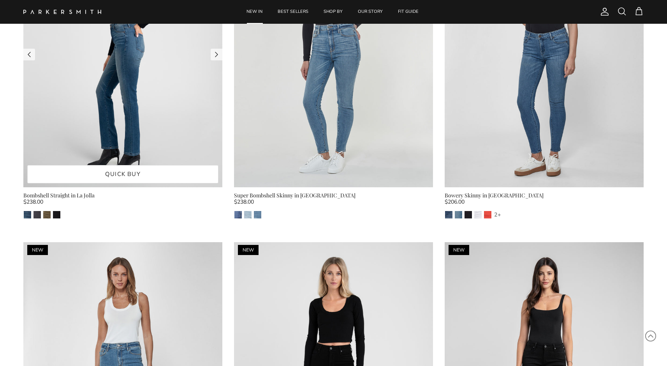
click at [119, 99] on img at bounding box center [122, 54] width 199 height 265
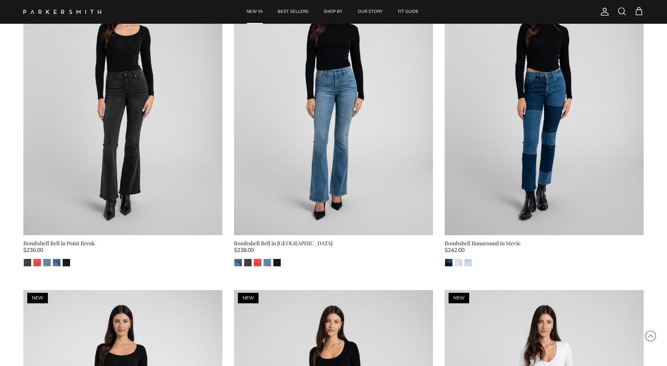
scroll to position [1667, 0]
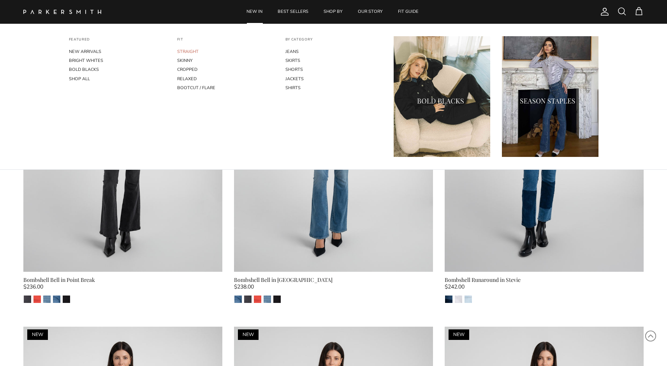
click at [189, 52] on link "STRAIGHT" at bounding box center [225, 51] width 96 height 9
